Goal: Task Accomplishment & Management: Use online tool/utility

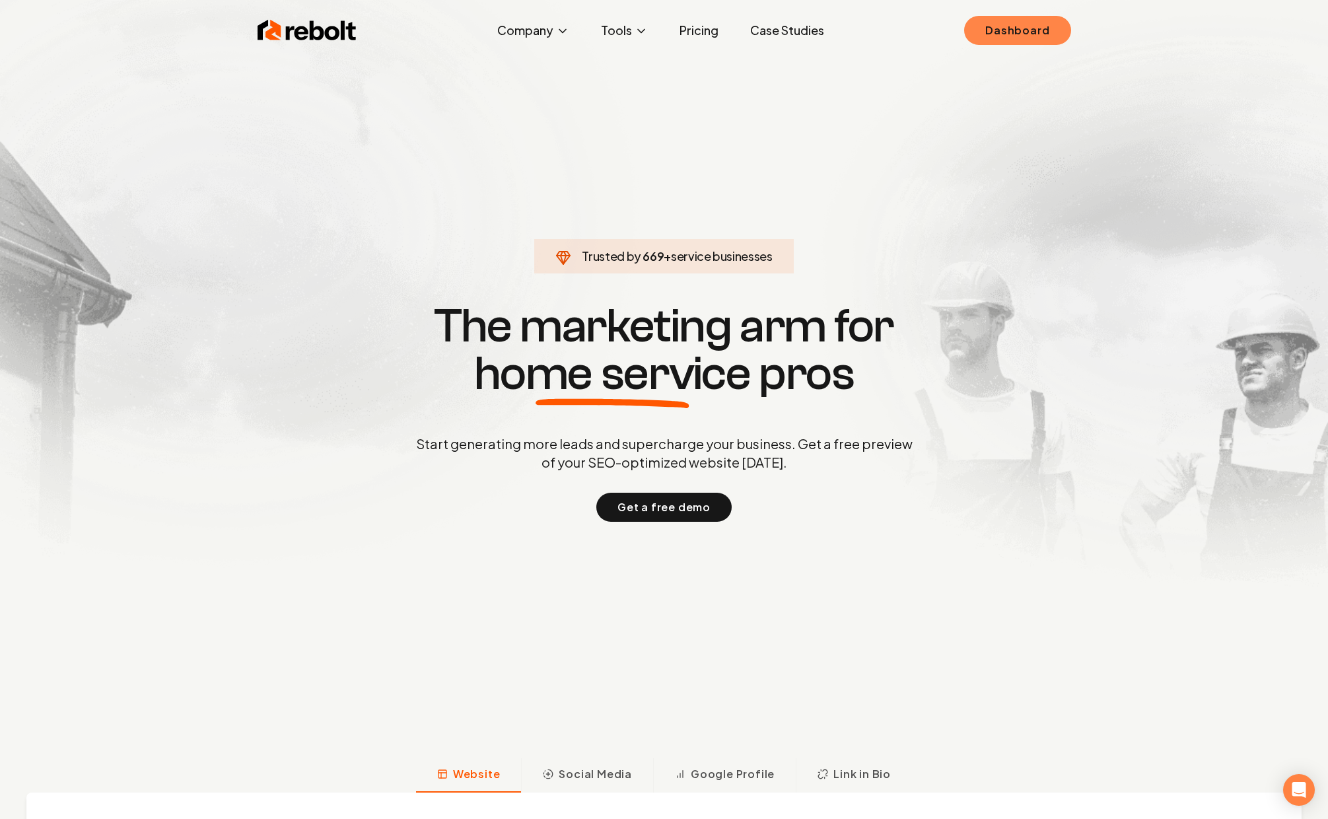
click at [1043, 24] on link "Dashboard" at bounding box center [1017, 30] width 106 height 29
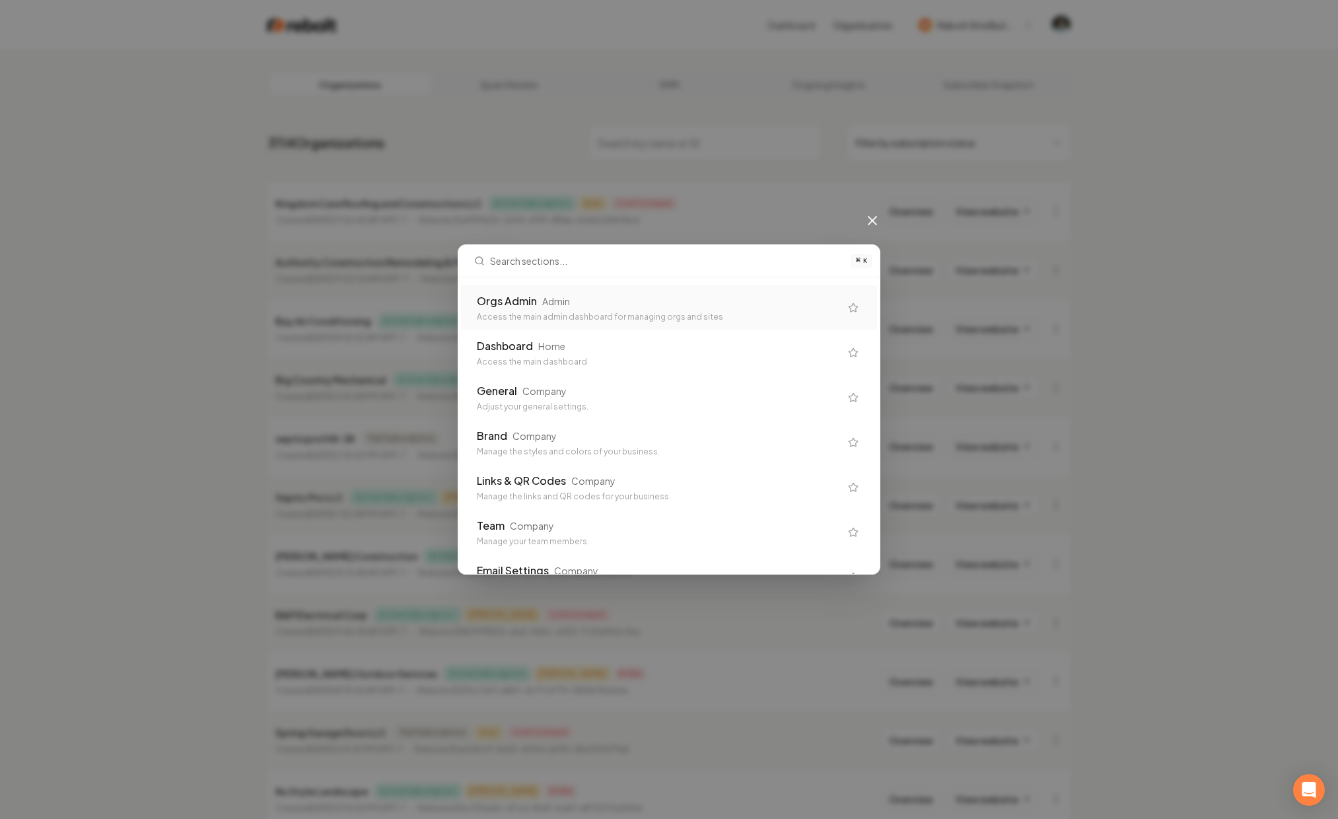
click at [695, 92] on div "⌘ K Orgs Admin Admin Access the main admin dashboard for managing orgs and site…" at bounding box center [669, 409] width 1338 height 819
click at [766, 71] on div "⌘ K Orgs Admin Admin Access the main admin dashboard for managing orgs and site…" at bounding box center [669, 409] width 1338 height 819
click at [876, 224] on icon at bounding box center [872, 221] width 8 height 8
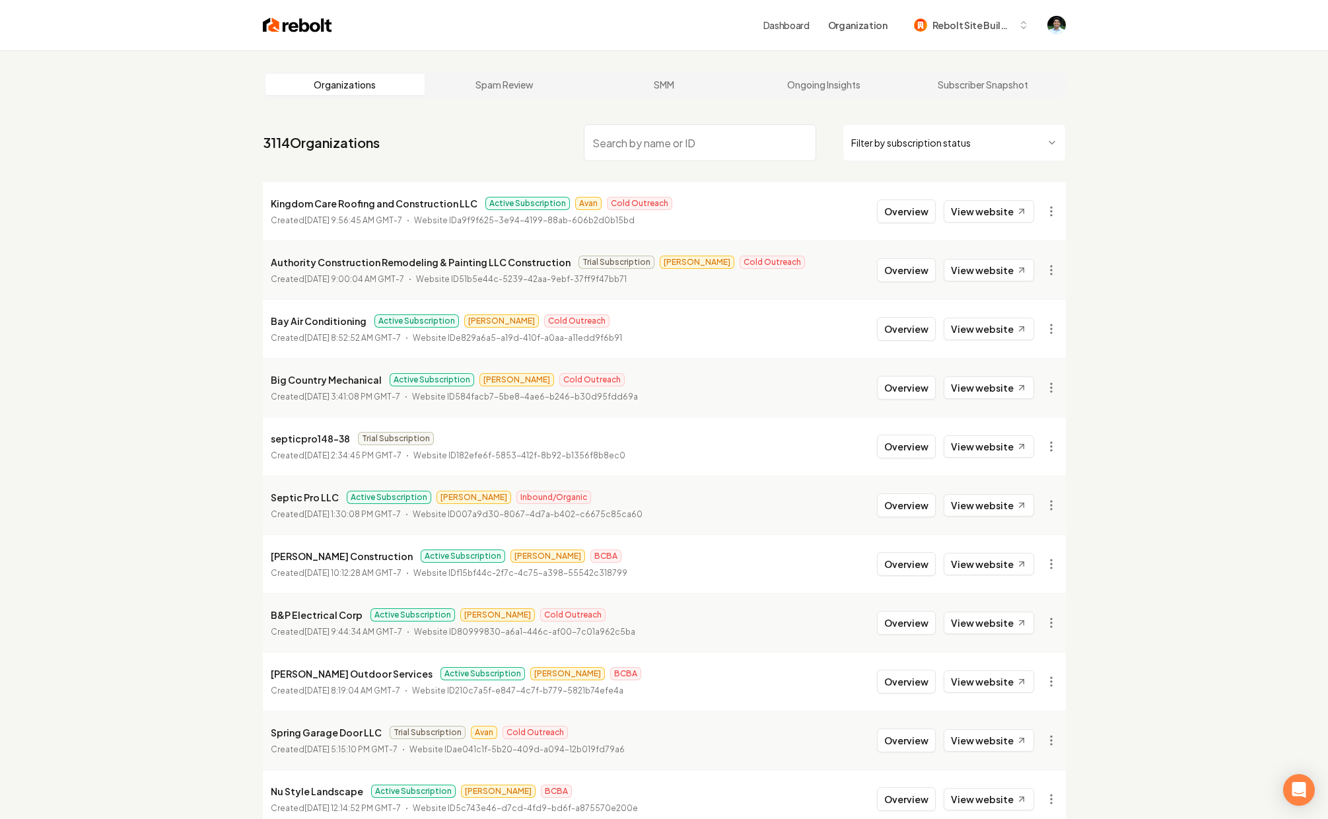
click at [779, 26] on link "Dashboard" at bounding box center [786, 24] width 46 height 13
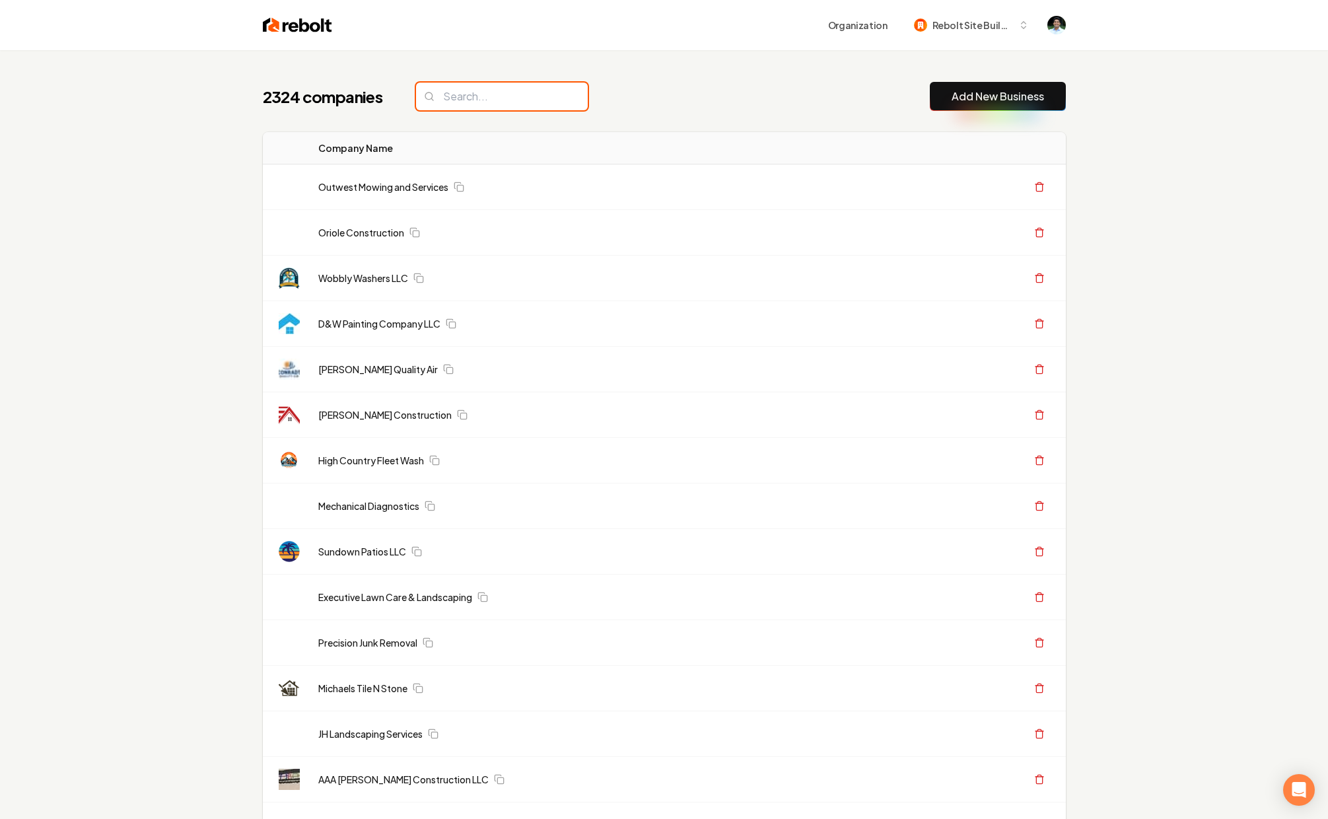
click at [481, 100] on input "search" at bounding box center [502, 97] width 172 height 28
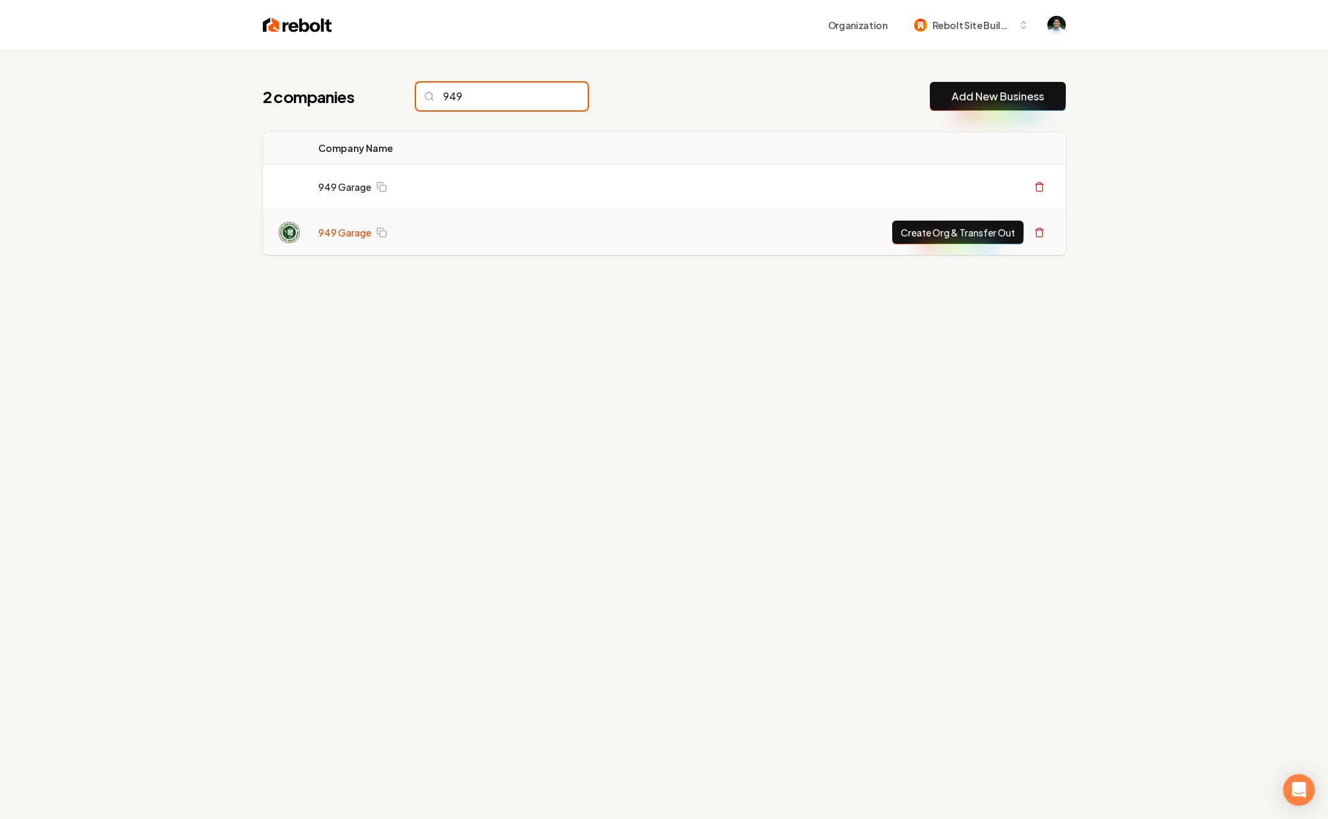
type input "949"
click at [348, 232] on link "949 Garage" at bounding box center [344, 232] width 53 height 13
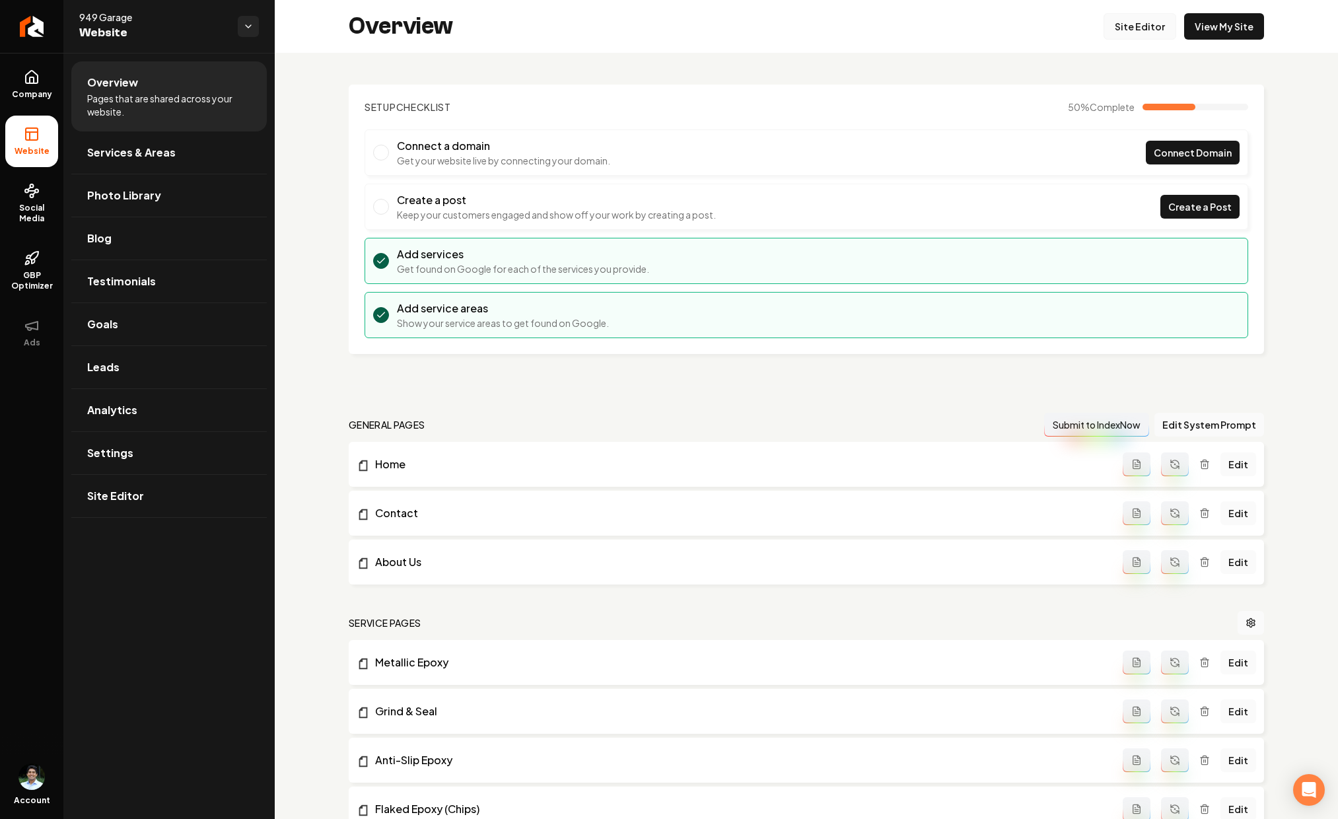
click at [1138, 19] on link "Site Editor" at bounding box center [1139, 26] width 73 height 26
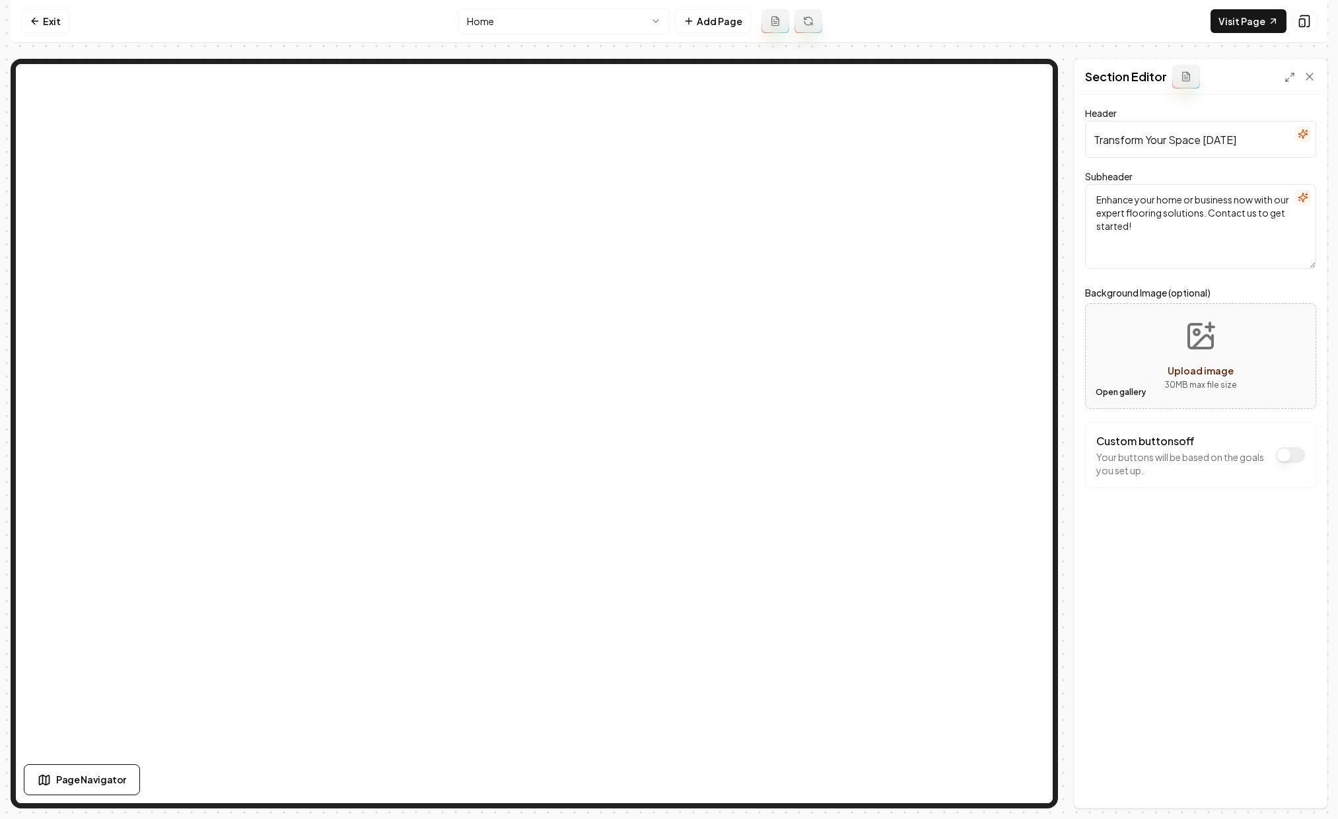
click at [1126, 390] on button "Open gallery" at bounding box center [1120, 392] width 59 height 21
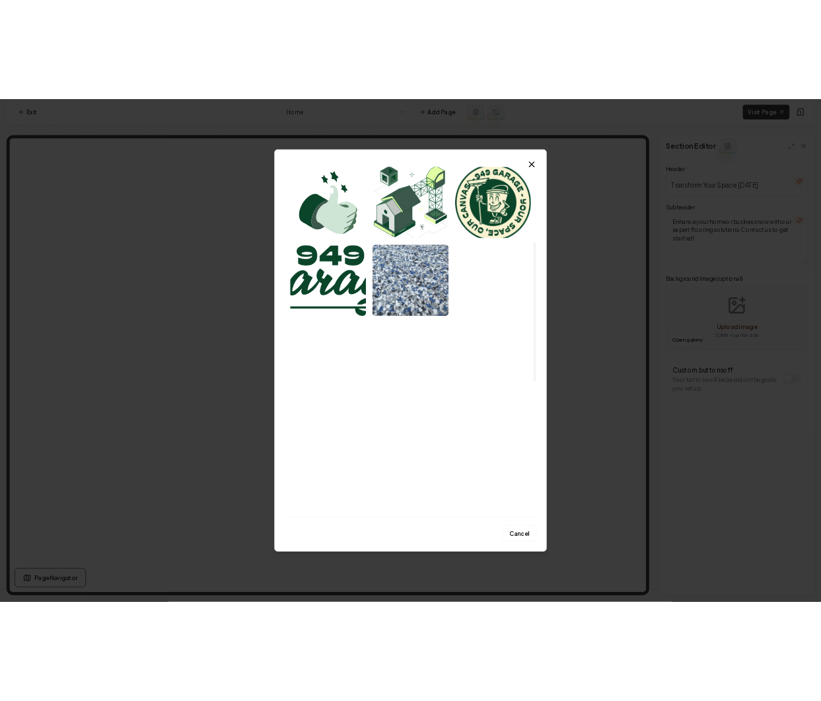
scroll to position [310, 0]
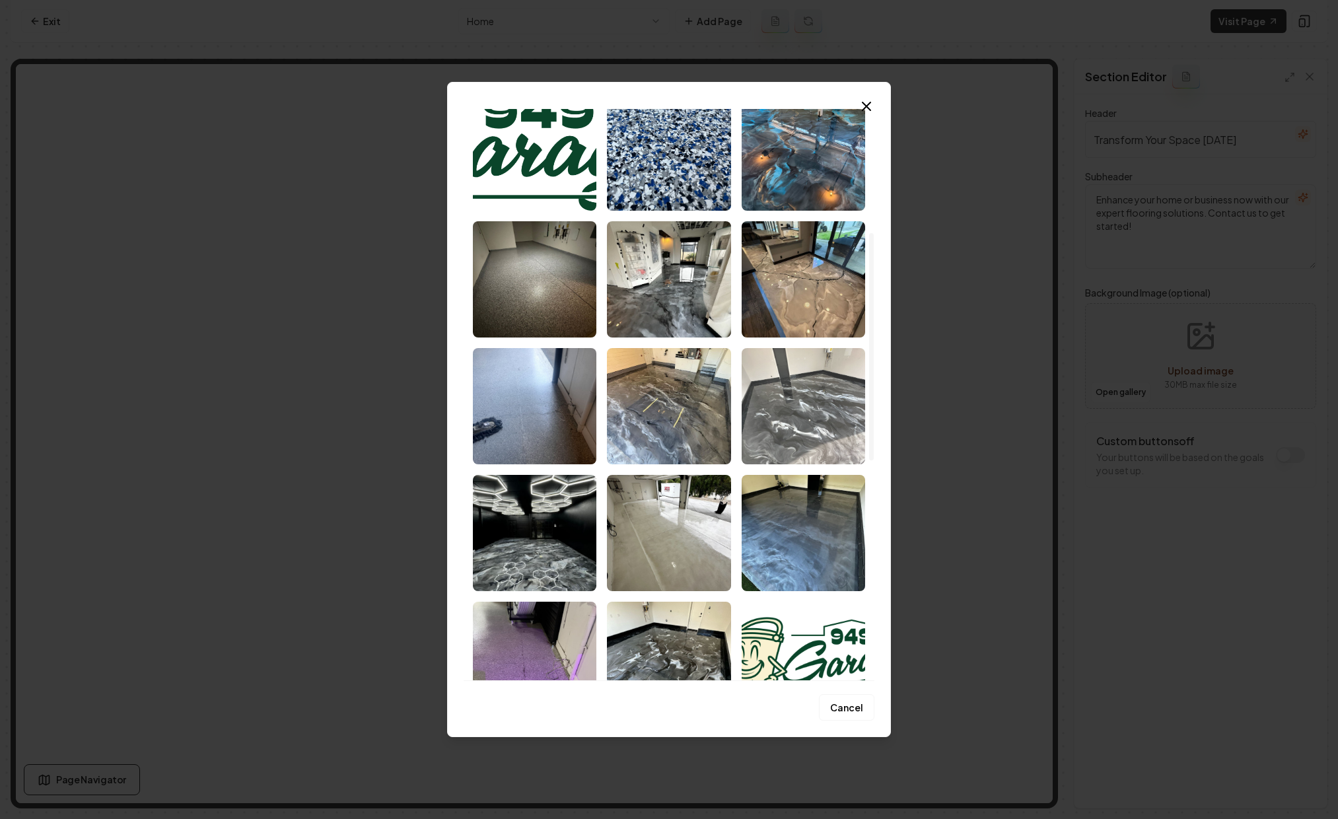
click at [777, 421] on img "Select image image_68c2ef185c7cd75eb8395558.jpeg" at bounding box center [803, 406] width 123 height 116
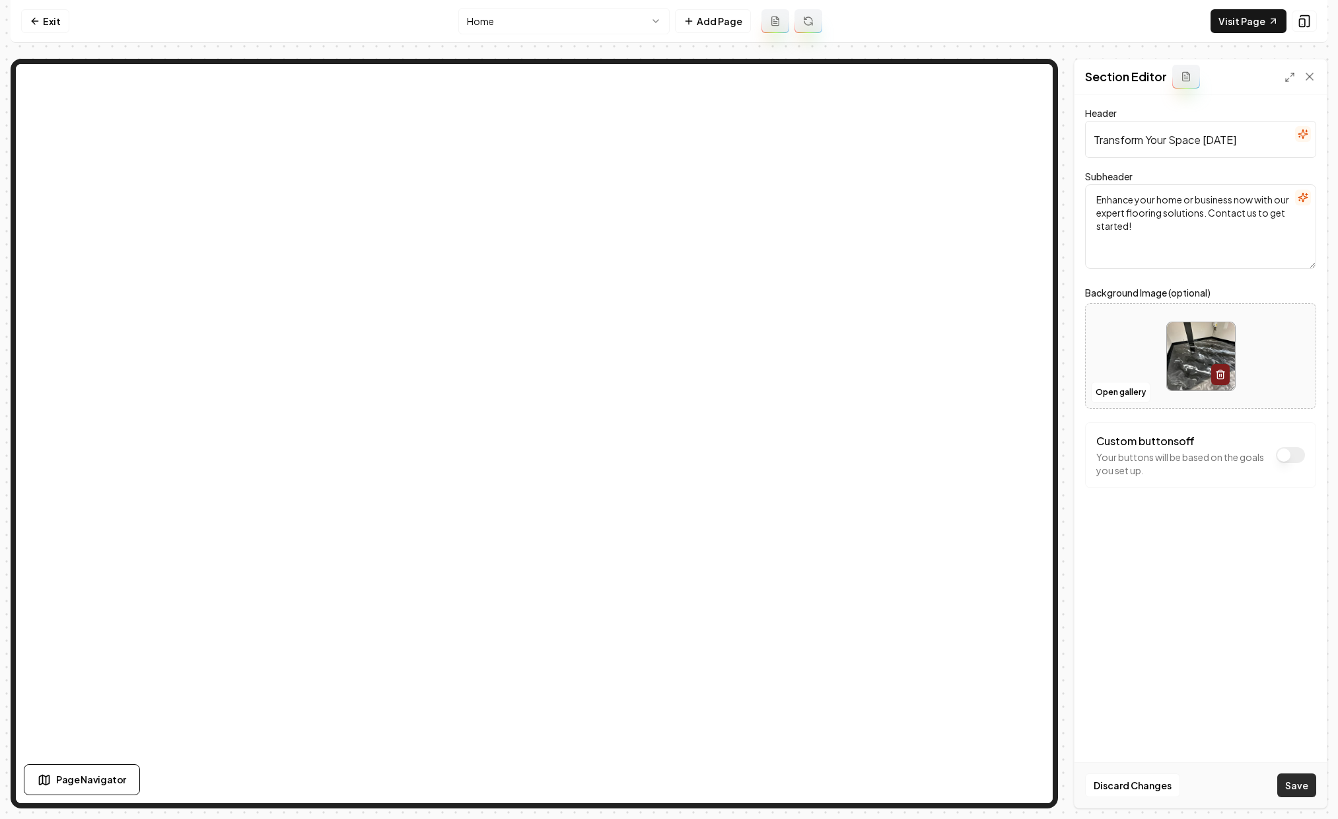
click at [1299, 781] on button "Save" at bounding box center [1296, 785] width 39 height 24
click at [59, 21] on link "Exit" at bounding box center [45, 21] width 48 height 24
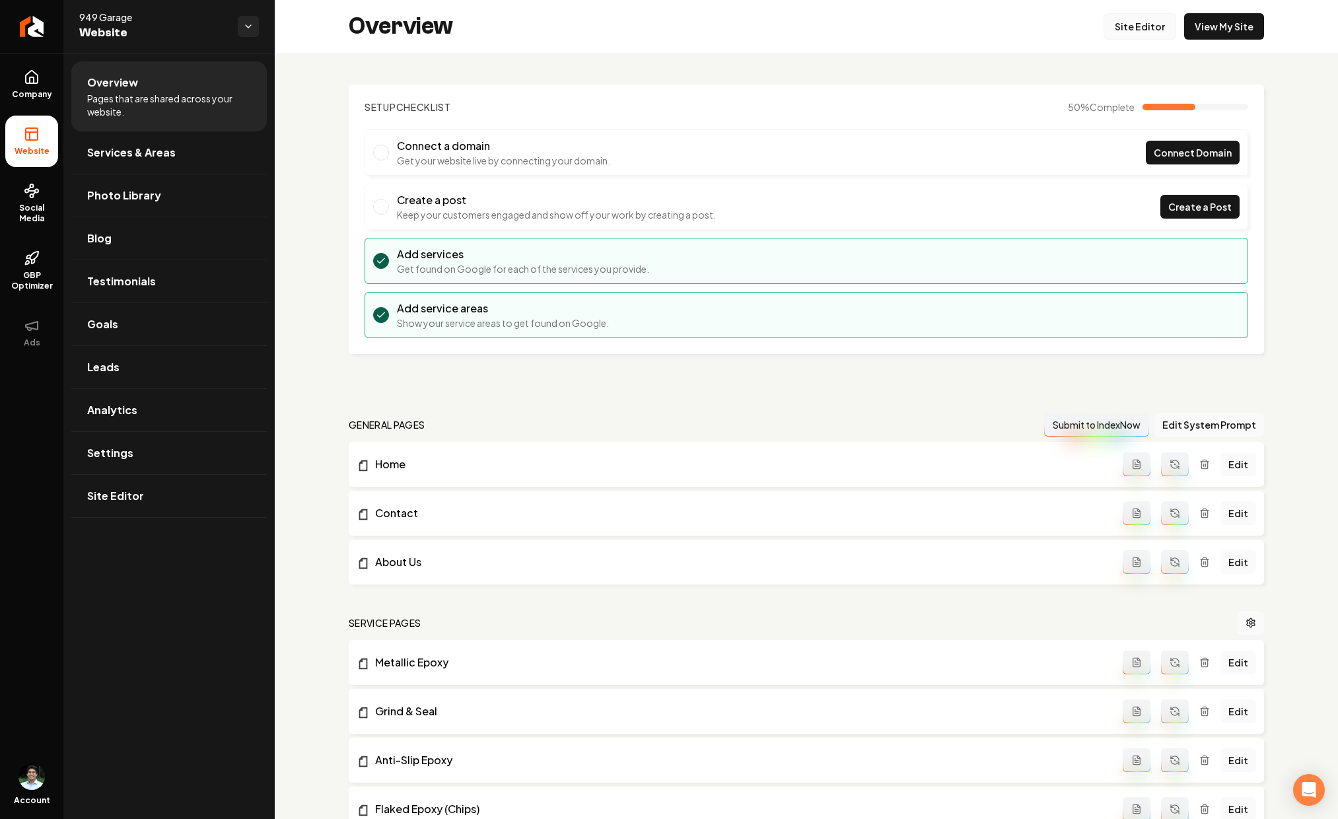
click at [1120, 23] on link "Site Editor" at bounding box center [1139, 26] width 73 height 26
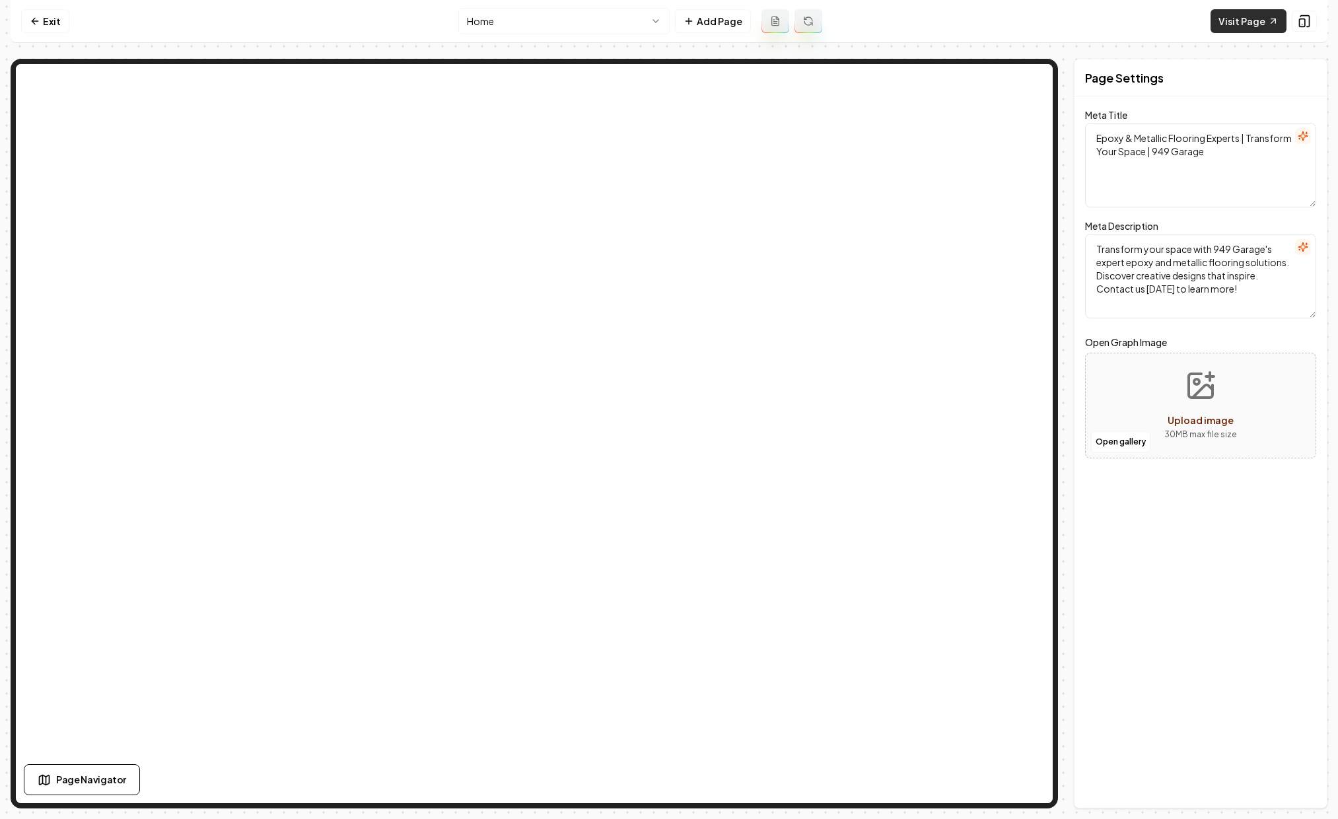
click at [1259, 21] on link "Visit Page" at bounding box center [1248, 21] width 76 height 24
click at [1241, 22] on link "Visit Page" at bounding box center [1248, 21] width 76 height 24
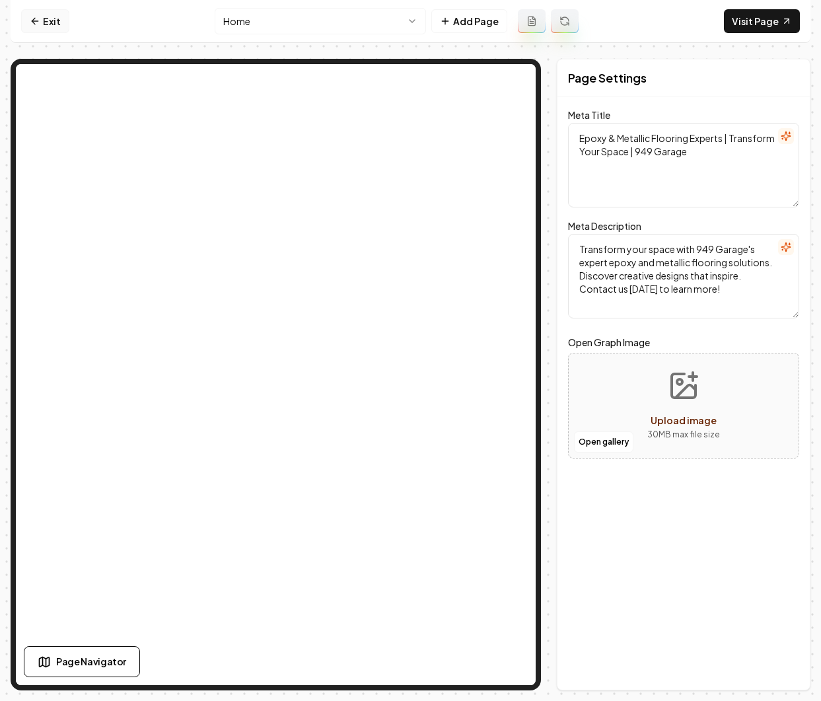
click at [56, 21] on link "Exit" at bounding box center [45, 21] width 48 height 24
